Goal: Task Accomplishment & Management: Complete application form

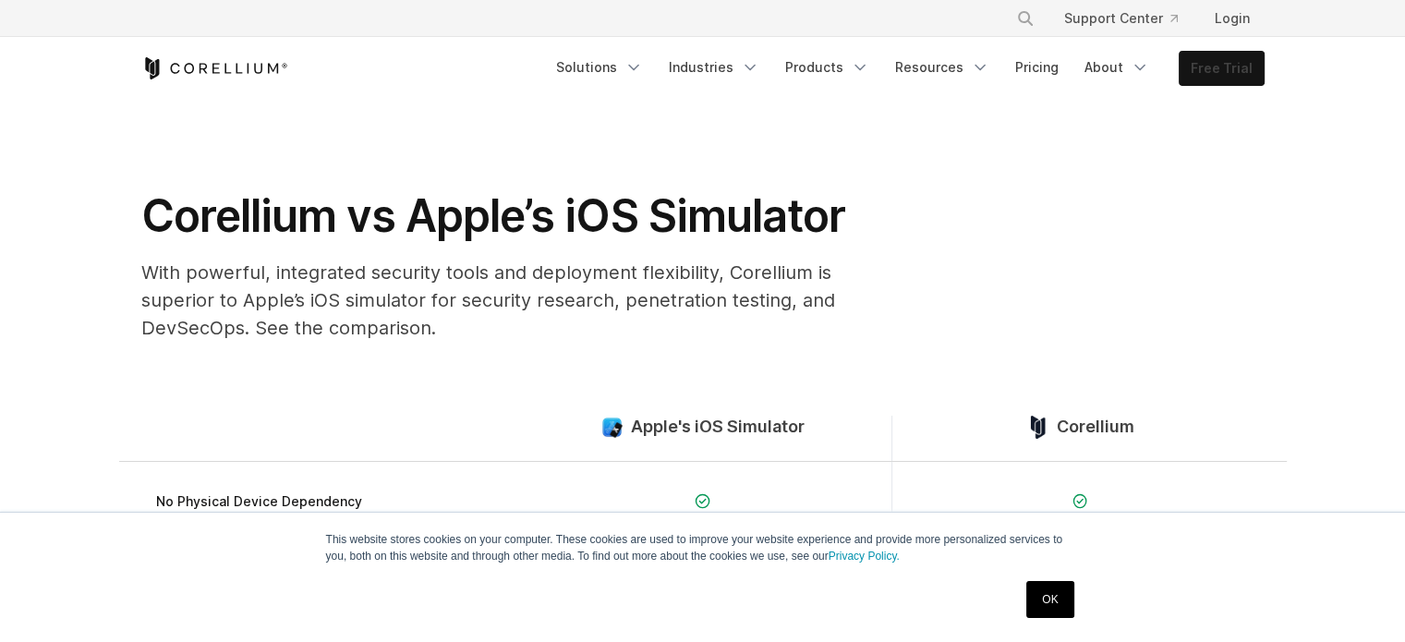
drag, startPoint x: 0, startPoint y: 0, endPoint x: 1228, endPoint y: 70, distance: 1230.2
click at [1228, 70] on link "Free Trial" at bounding box center [1221, 68] width 84 height 33
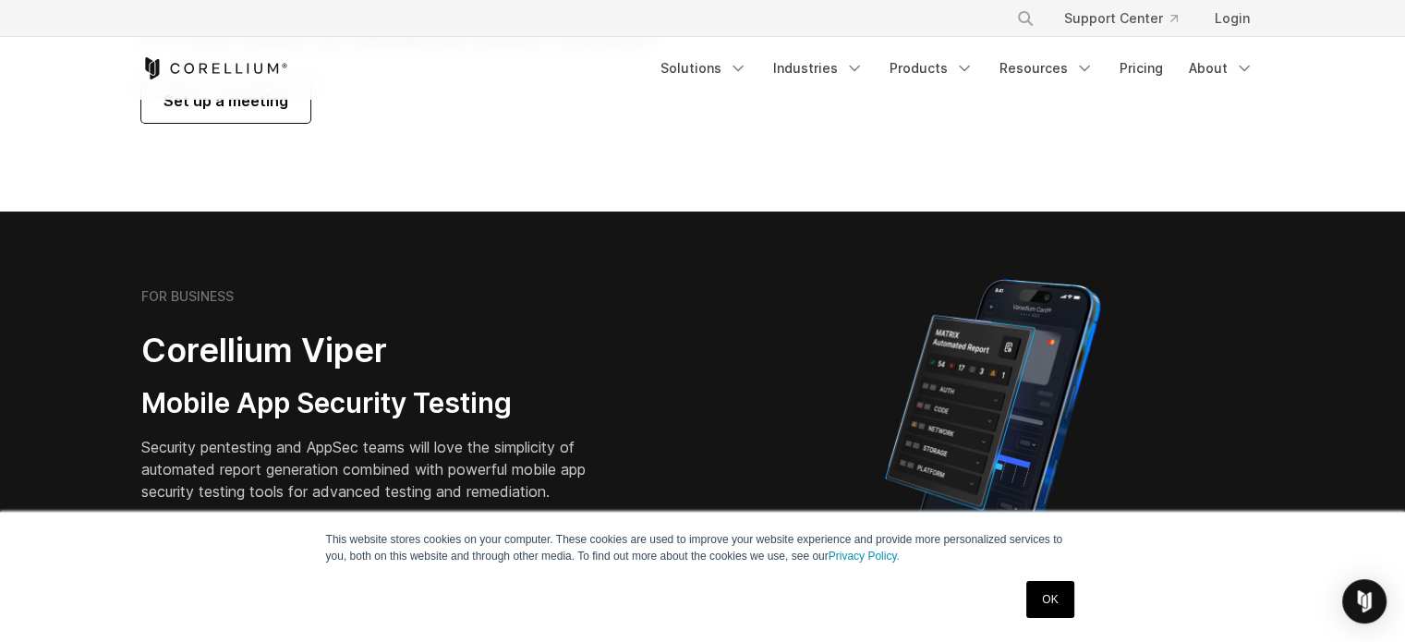
scroll to position [185, 0]
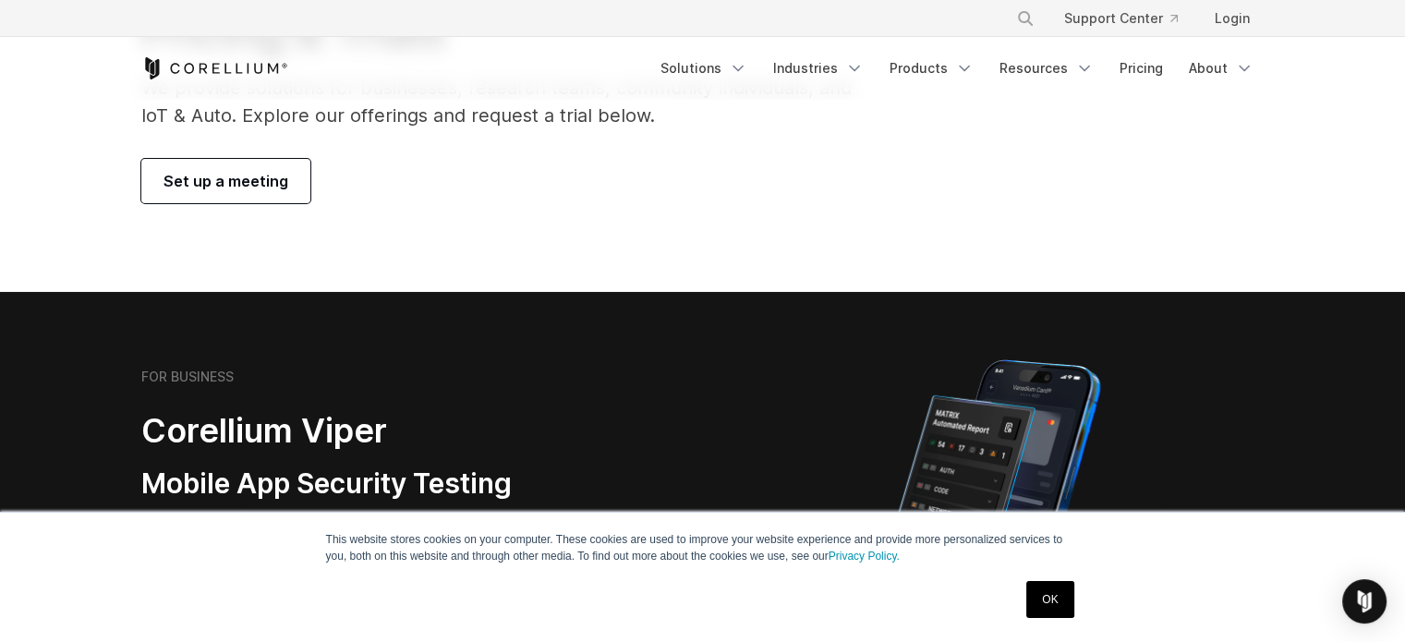
click at [198, 202] on link "Set up a meeting" at bounding box center [225, 181] width 169 height 44
click at [209, 187] on span "Set up a meeting" at bounding box center [225, 181] width 125 height 22
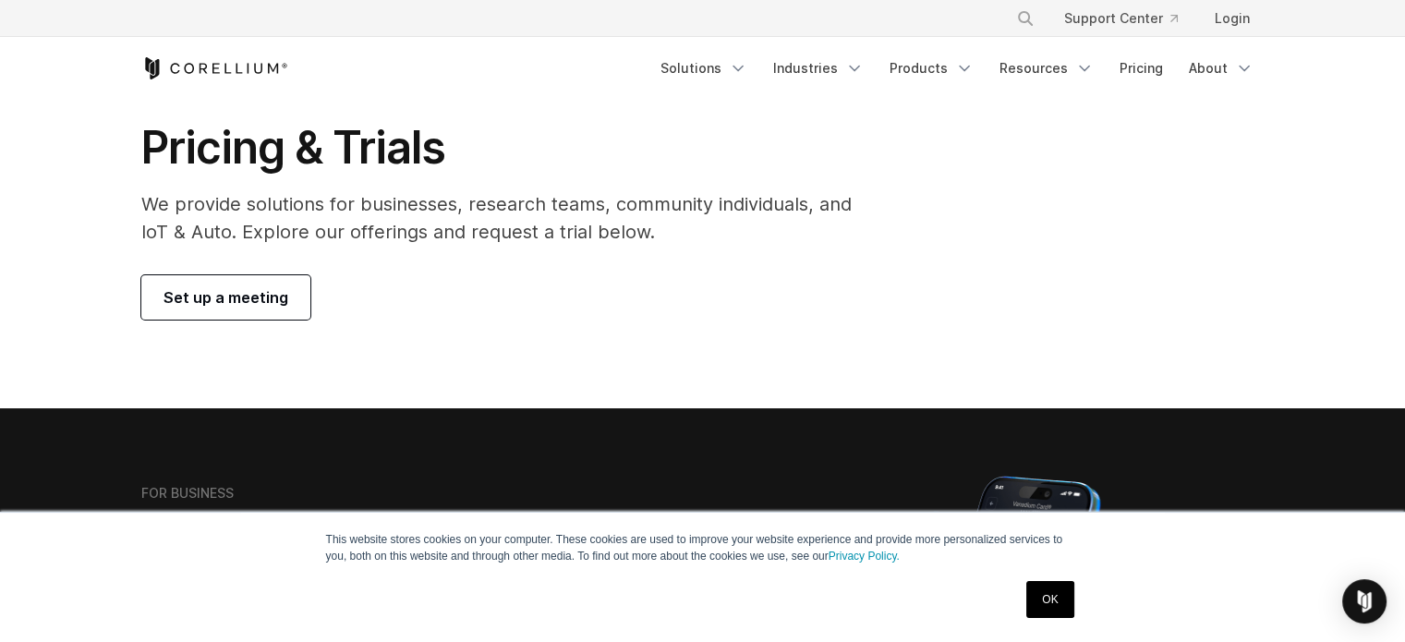
scroll to position [0, 0]
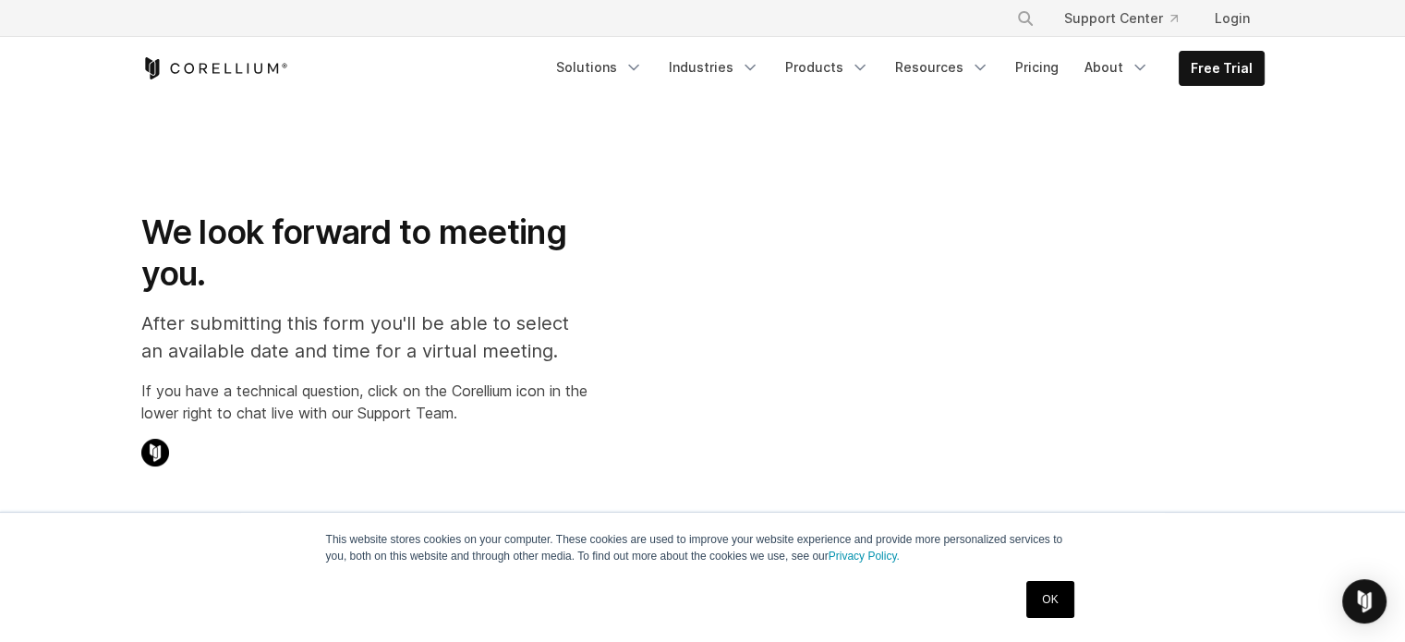
select select "**"
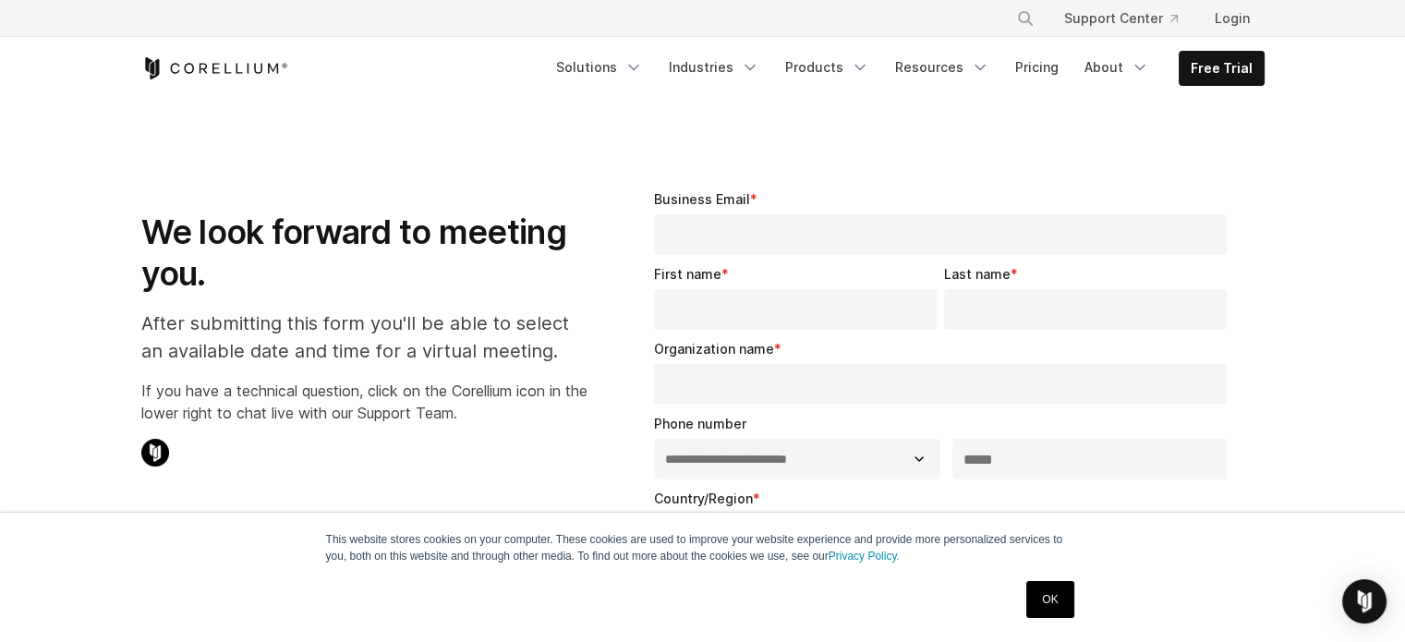
drag, startPoint x: 1116, startPoint y: 106, endPoint x: 1104, endPoint y: 106, distance: 12.0
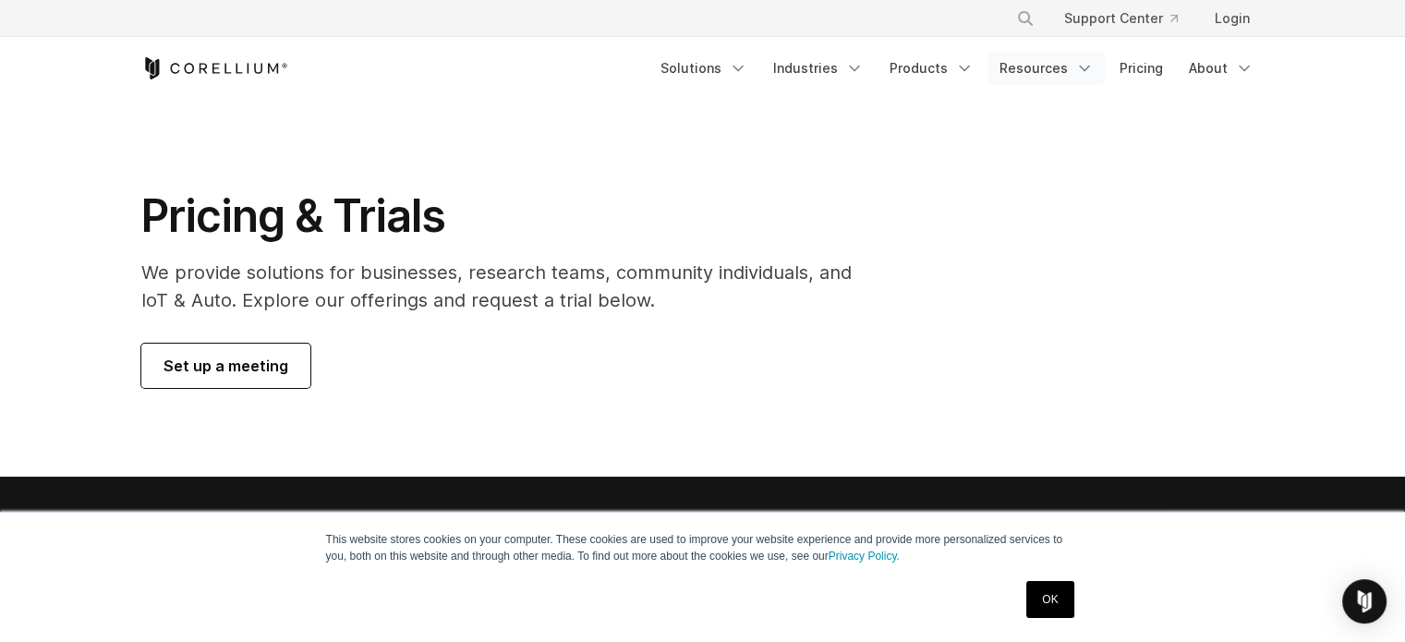
click at [1042, 77] on link "Resources" at bounding box center [1046, 68] width 116 height 33
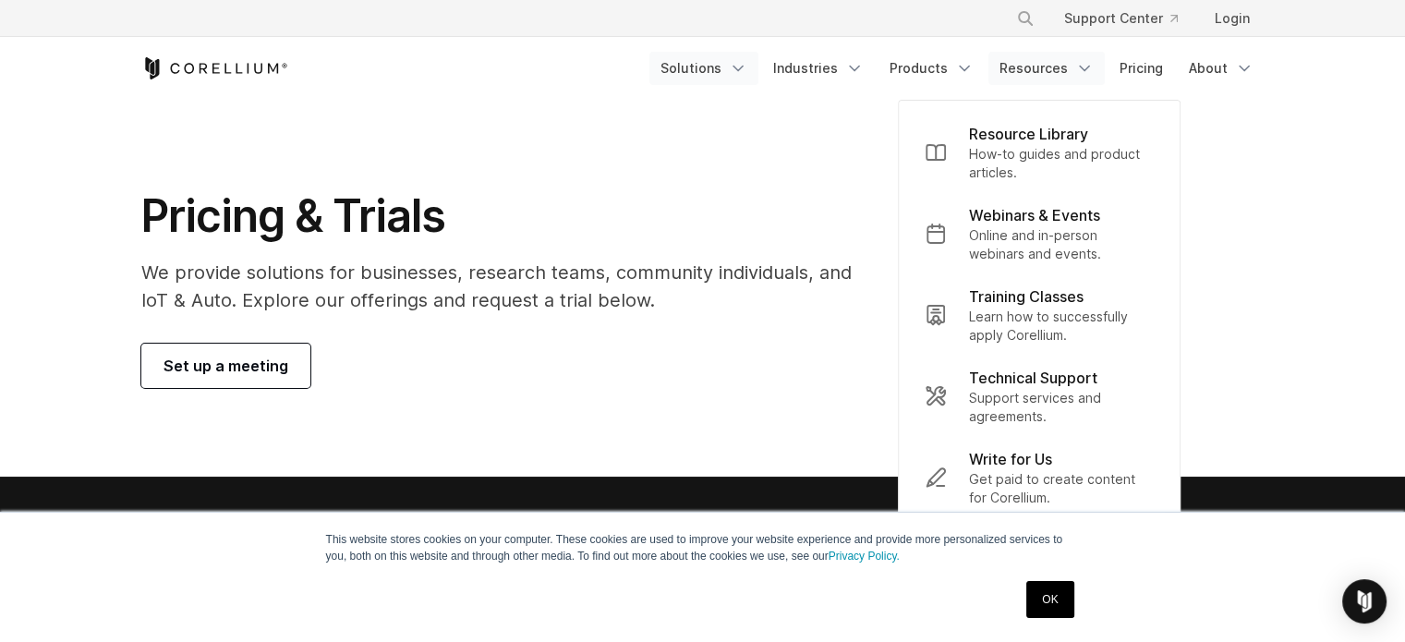
click at [735, 76] on link "Solutions" at bounding box center [703, 68] width 109 height 33
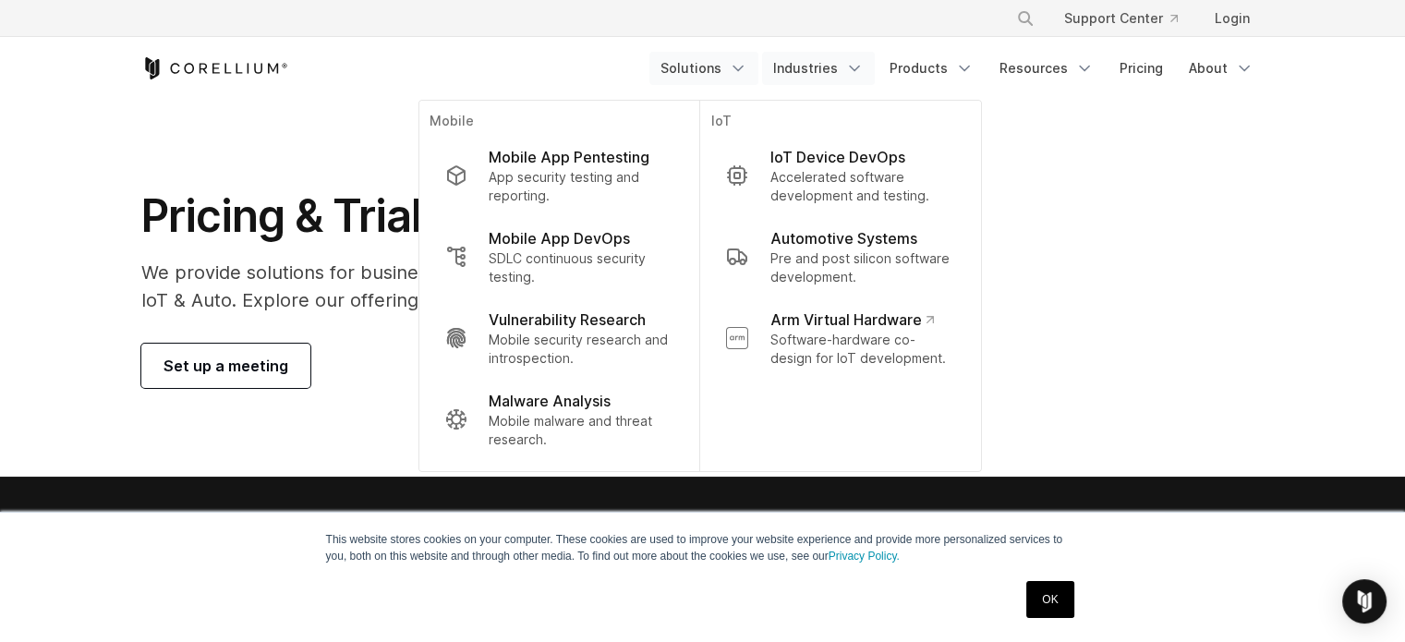
click at [827, 70] on link "Industries" at bounding box center [818, 68] width 113 height 33
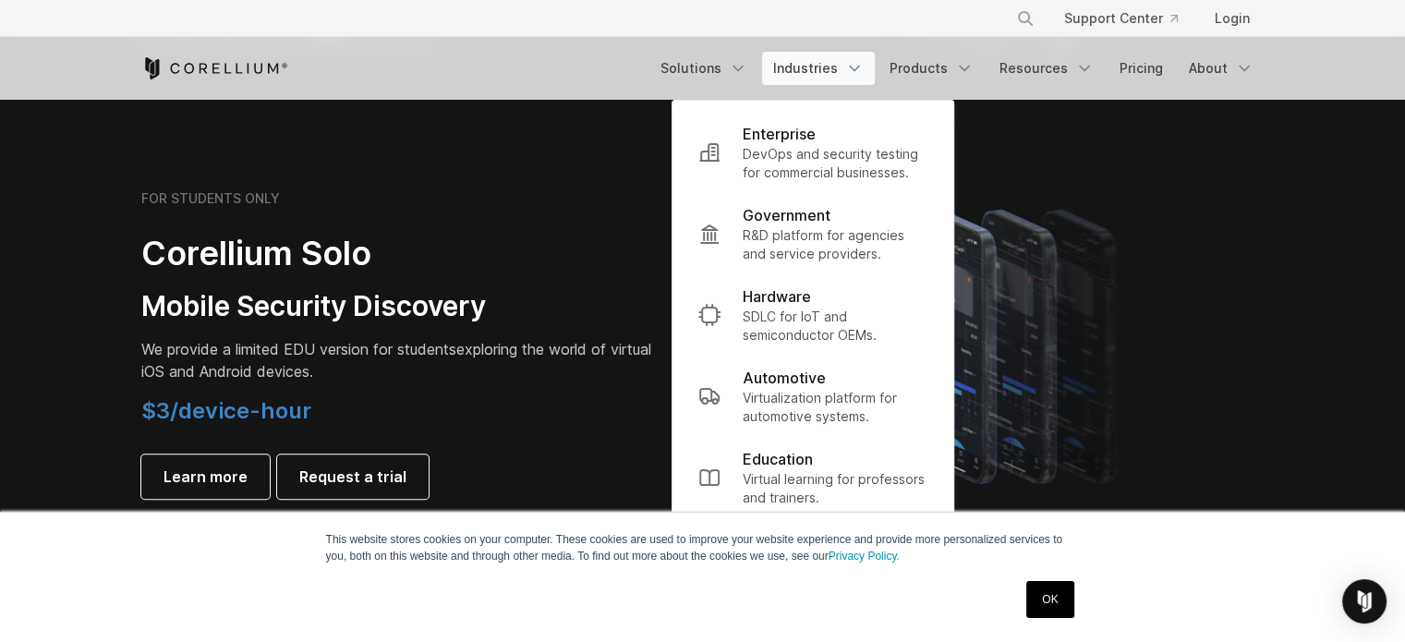
scroll to position [1385, 0]
